Goal: Task Accomplishment & Management: Use online tool/utility

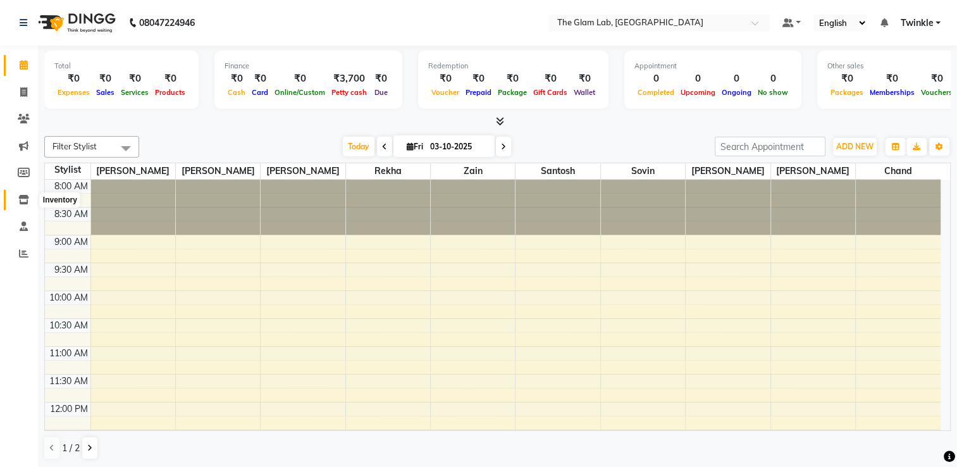
click at [22, 197] on icon at bounding box center [23, 199] width 11 height 9
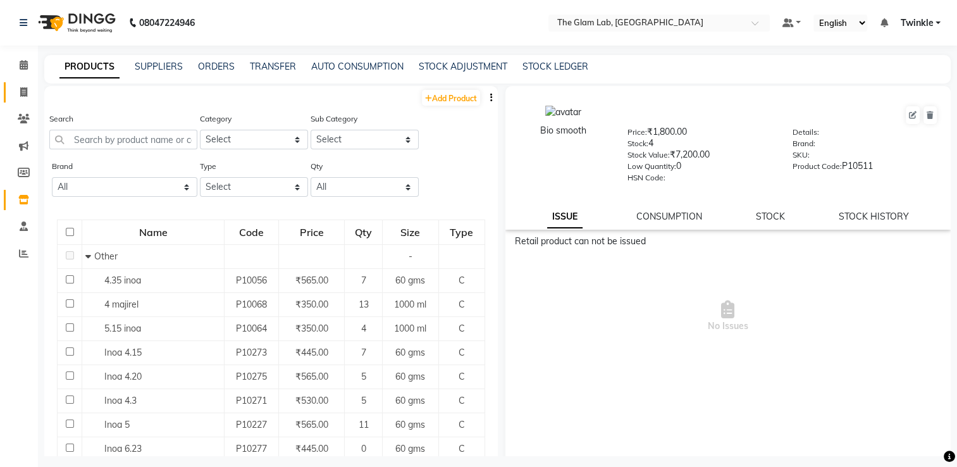
click at [22, 100] on link "Invoice" at bounding box center [19, 92] width 30 height 21
select select "service"
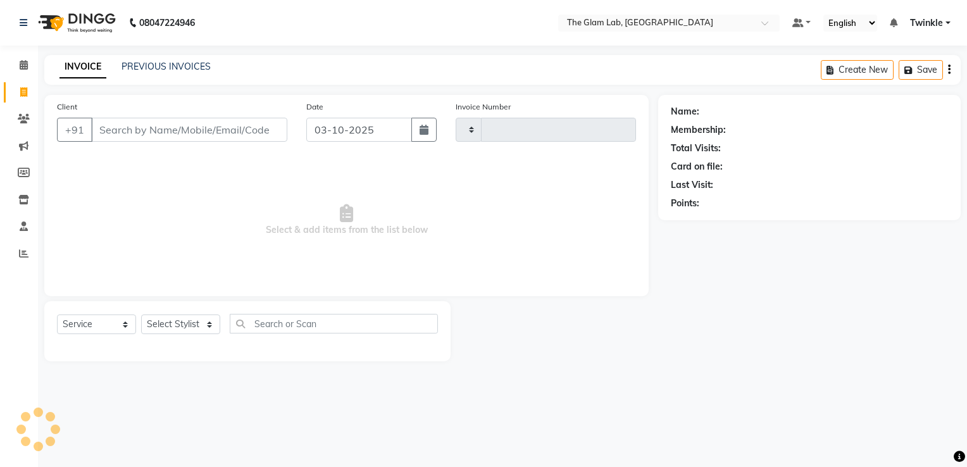
type input "0034"
select select "4136"
click at [26, 66] on icon at bounding box center [24, 64] width 8 height 9
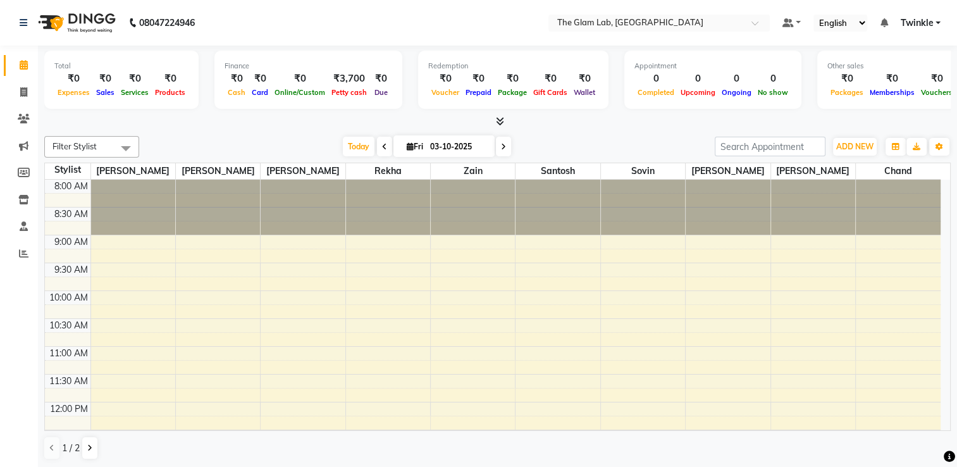
click at [381, 140] on span at bounding box center [384, 147] width 15 height 20
type input "02-10-2025"
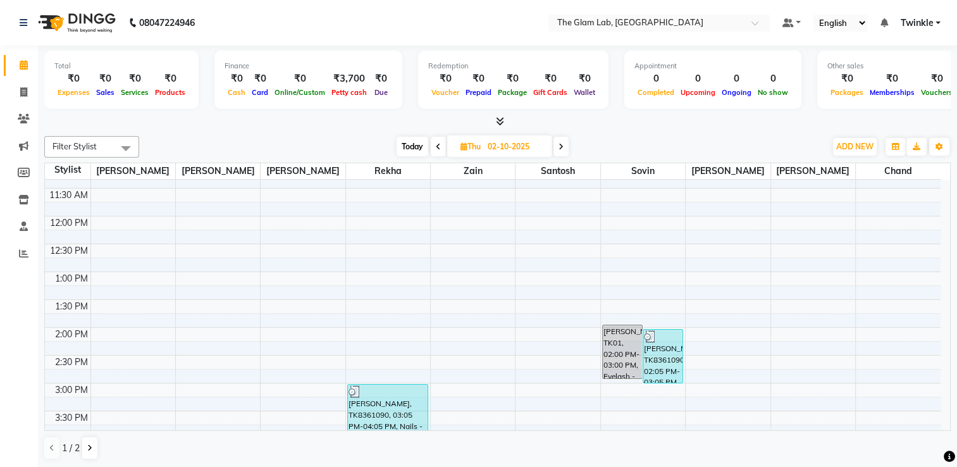
scroll to position [185, 0]
click at [23, 245] on link "Reports" at bounding box center [19, 254] width 30 height 21
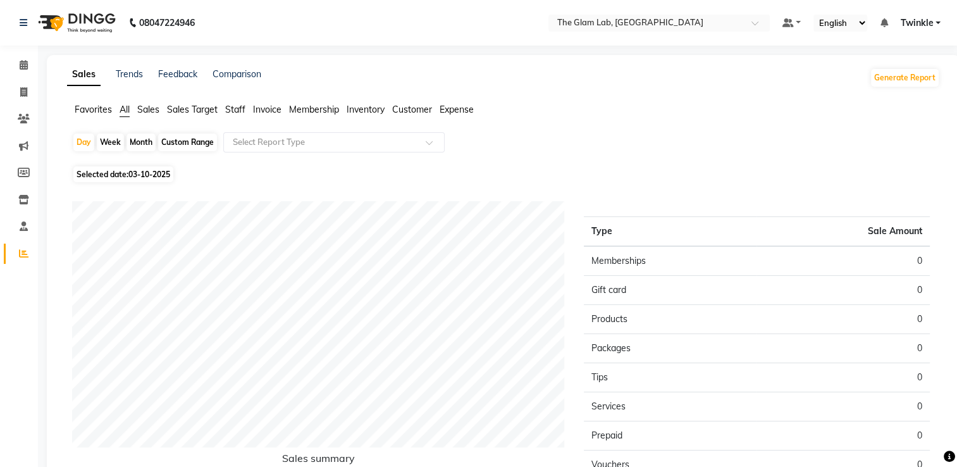
click at [132, 145] on div "Month" at bounding box center [141, 142] width 29 height 18
select select "10"
select select "2025"
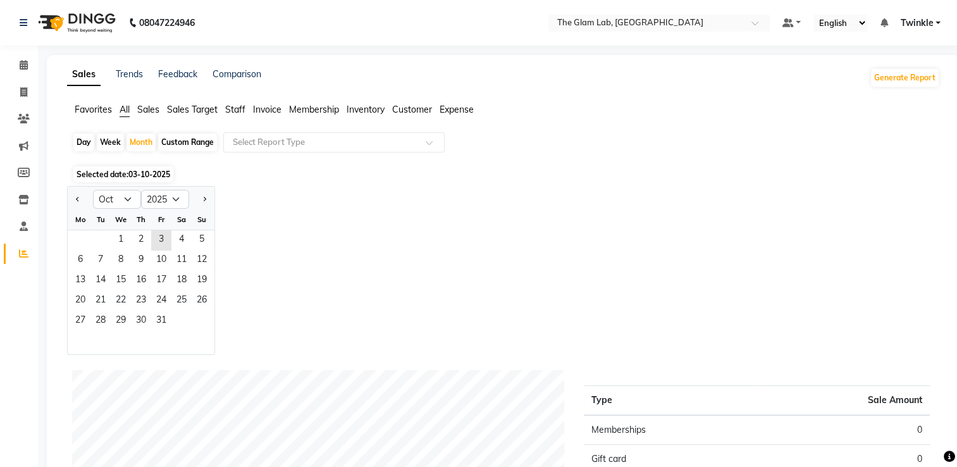
click at [86, 140] on div "Day" at bounding box center [83, 142] width 21 height 18
select select "10"
select select "2025"
click at [142, 237] on span "2" at bounding box center [141, 240] width 20 height 20
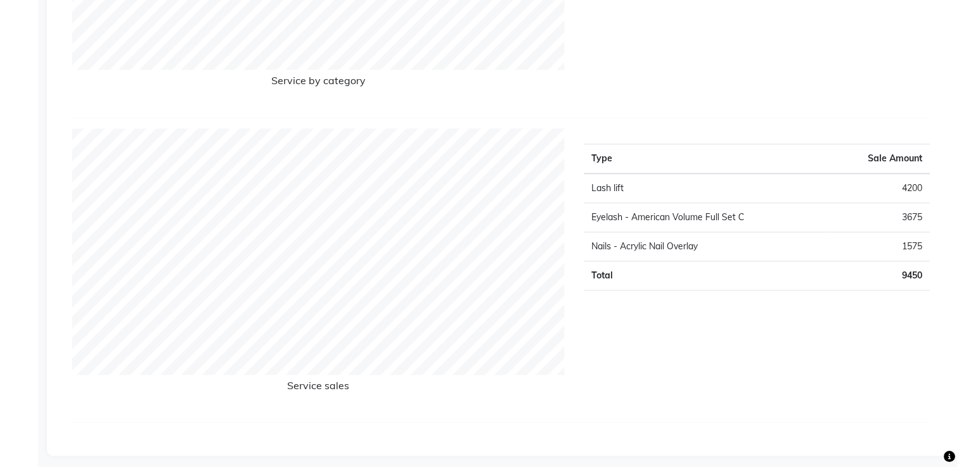
scroll to position [1355, 0]
